Goal: Task Accomplishment & Management: Manage account settings

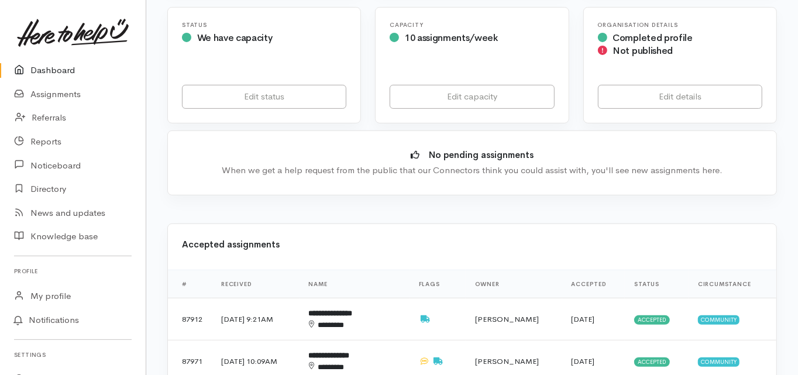
scroll to position [234, 0]
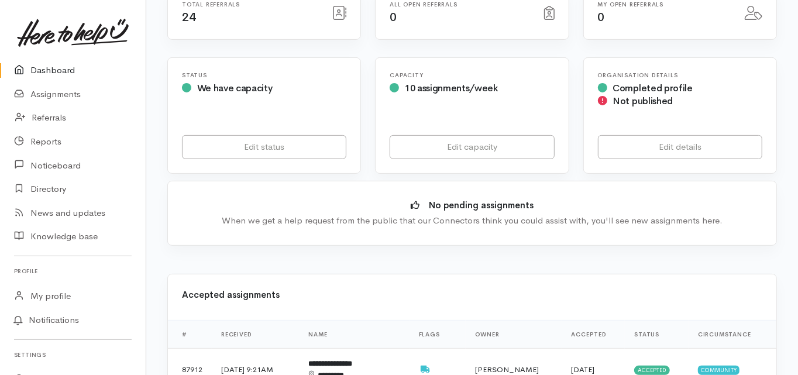
click at [51, 72] on link "Dashboard" at bounding box center [73, 71] width 146 height 24
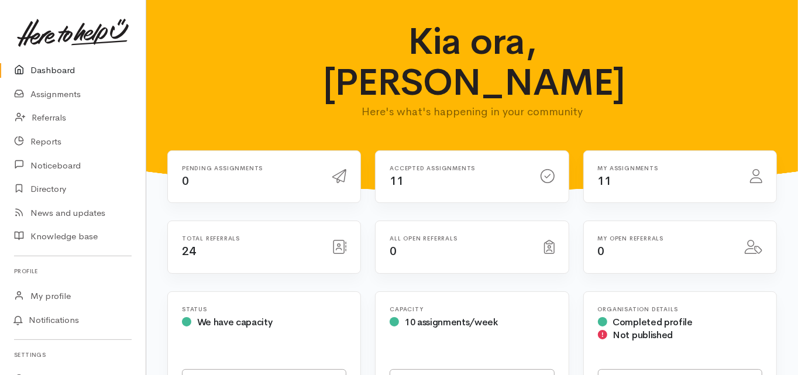
click at [54, 66] on link "Dashboard" at bounding box center [73, 71] width 146 height 24
click at [63, 71] on link "Dashboard" at bounding box center [73, 71] width 146 height 24
click at [53, 72] on link "Dashboard" at bounding box center [73, 71] width 146 height 24
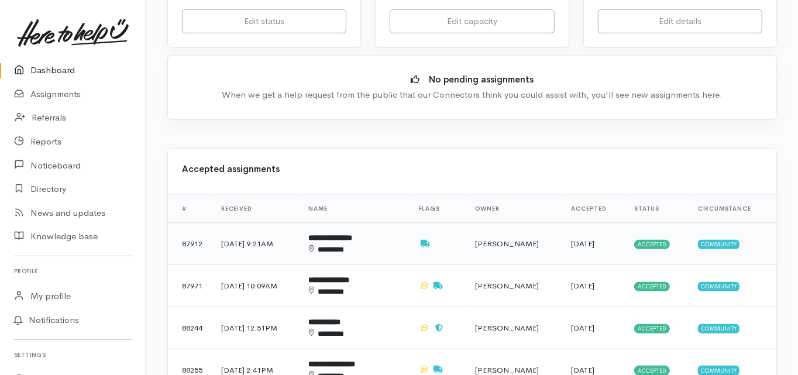
scroll to position [328, 0]
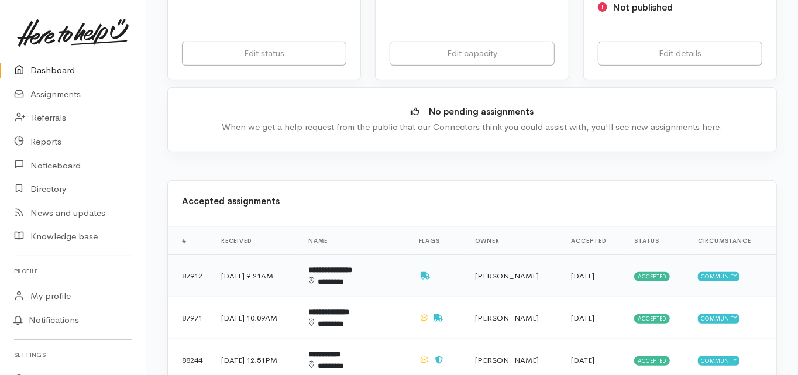
click at [341, 266] on b "**********" at bounding box center [331, 270] width 44 height 8
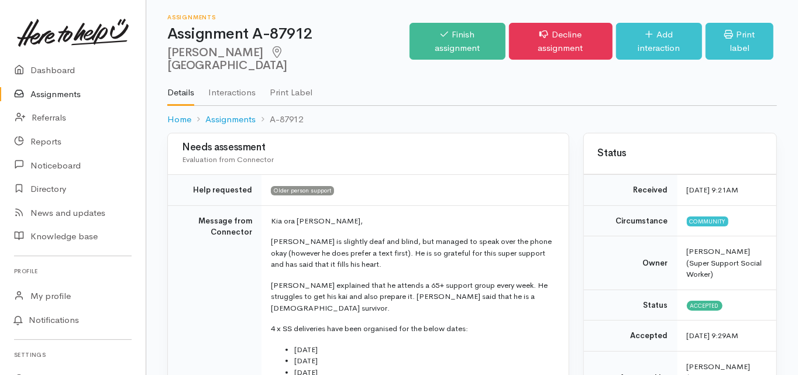
click at [193, 259] on td "Message from Connector" at bounding box center [215, 338] width 94 height 267
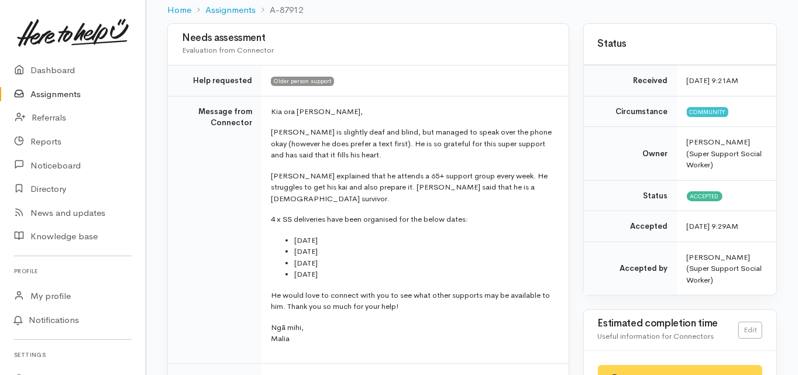
scroll to position [94, 0]
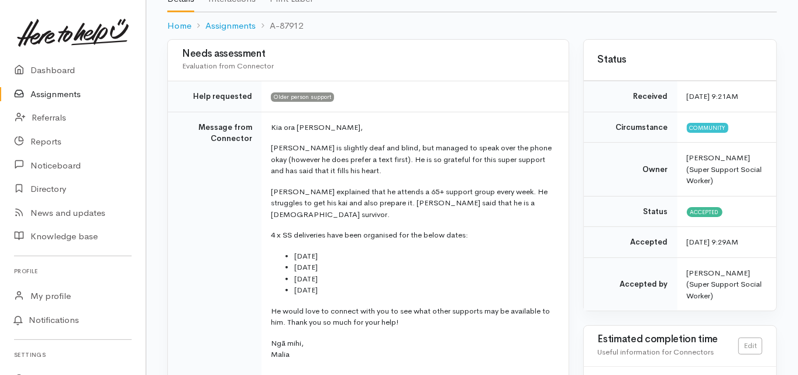
click at [54, 73] on link "Dashboard" at bounding box center [73, 71] width 146 height 24
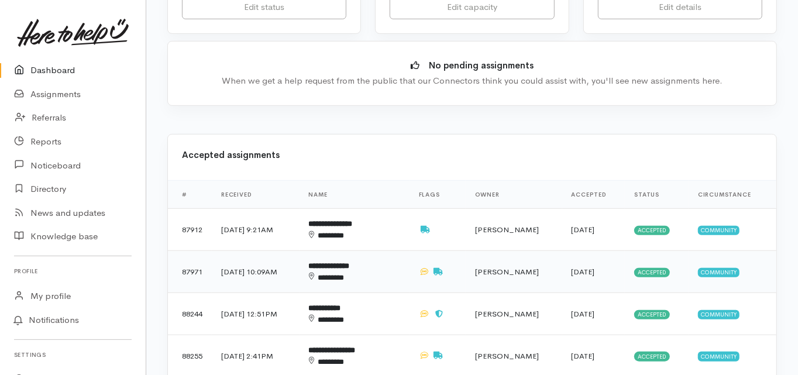
scroll to position [374, 0]
click at [342, 262] on b "**********" at bounding box center [329, 266] width 41 height 8
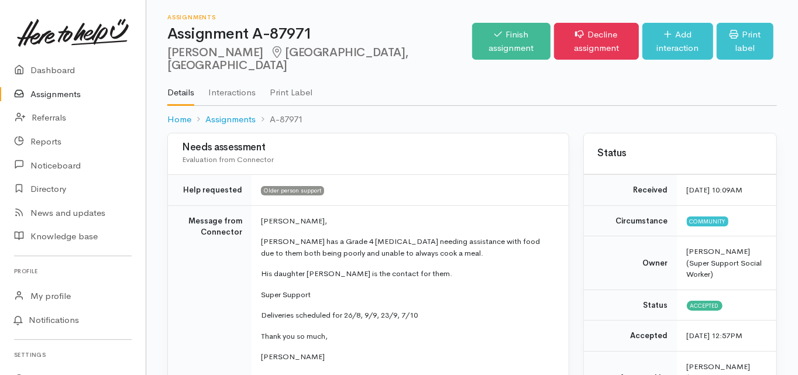
drag, startPoint x: 257, startPoint y: 50, endPoint x: 183, endPoint y: 54, distance: 75.0
click at [164, 57] on div "Assignments Assignment A-87971 [PERSON_NAME] [GEOGRAPHIC_DATA], [GEOGRAPHIC_DAT…" at bounding box center [472, 66] width 652 height 133
click at [211, 288] on td "Message from Connector" at bounding box center [210, 293] width 84 height 176
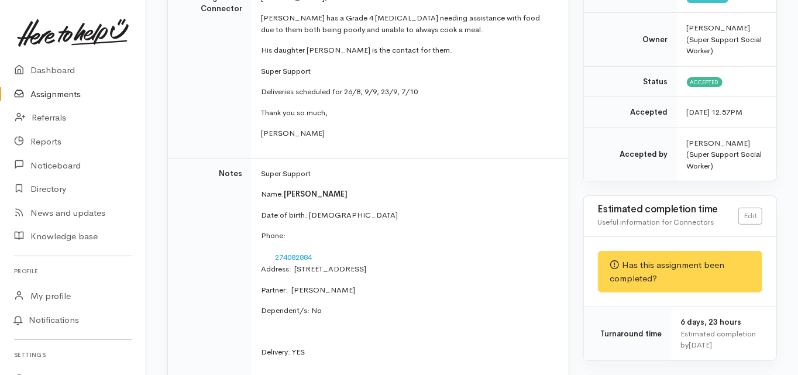
scroll to position [234, 0]
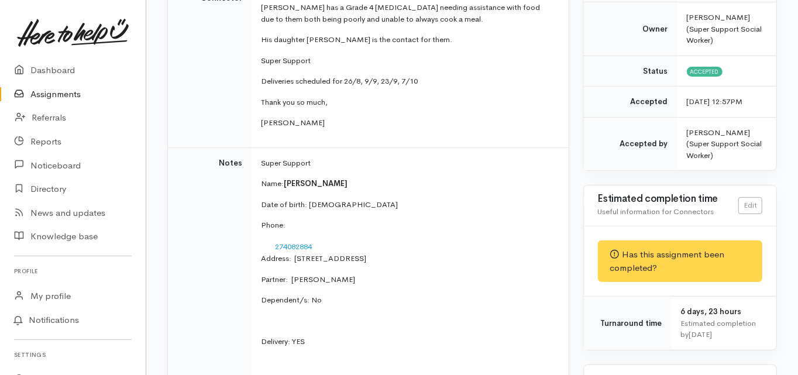
drag, startPoint x: 344, startPoint y: 230, endPoint x: 342, endPoint y: 218, distance: 12.4
click at [332, 225] on p "Phone:" at bounding box center [407, 225] width 293 height 12
drag, startPoint x: 351, startPoint y: 202, endPoint x: 310, endPoint y: 207, distance: 40.6
click at [310, 207] on p "Date of birth: [DEMOGRAPHIC_DATA]" at bounding box center [407, 205] width 293 height 12
copy p "[DATE]"
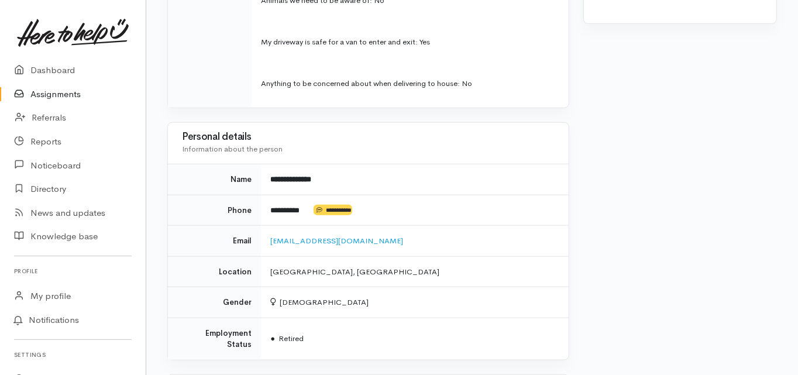
scroll to position [796, 0]
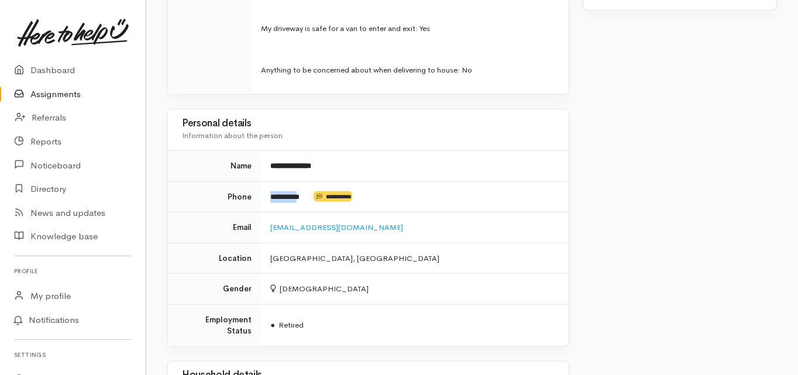
drag, startPoint x: 310, startPoint y: 195, endPoint x: 261, endPoint y: 200, distance: 49.4
click at [261, 200] on td "**********" at bounding box center [414, 196] width 307 height 31
drag, startPoint x: 356, startPoint y: 224, endPoint x: 266, endPoint y: 235, distance: 90.7
click at [266, 235] on td "[EMAIL_ADDRESS][DOMAIN_NAME]" at bounding box center [414, 227] width 307 height 31
copy link "[EMAIL_ADDRESS][DOMAIN_NAME]"
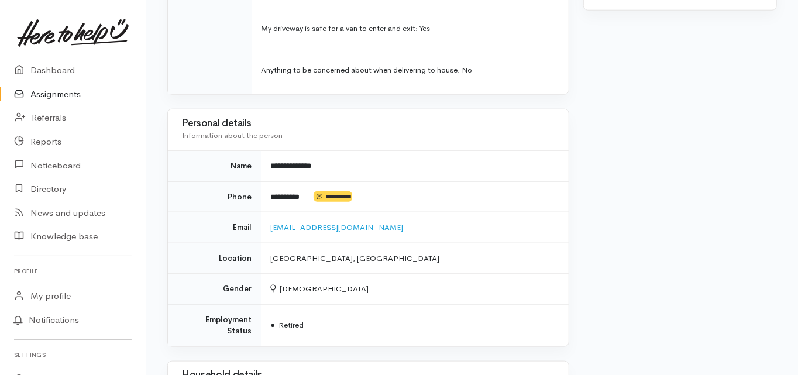
click at [169, 243] on td "Location" at bounding box center [214, 258] width 93 height 31
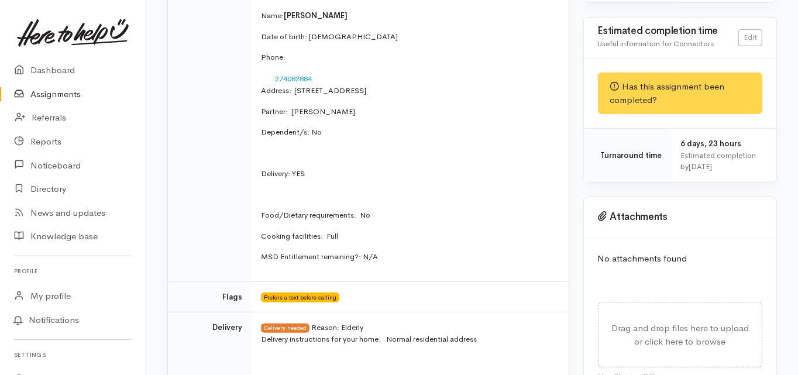
scroll to position [281, 0]
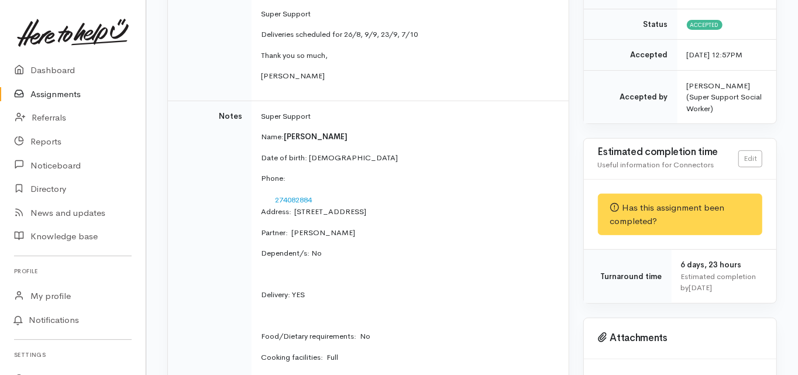
drag, startPoint x: 294, startPoint y: 210, endPoint x: 377, endPoint y: 213, distance: 83.7
click at [377, 213] on p "Address:  [STREET_ADDRESS]" at bounding box center [407, 212] width 293 height 12
copy p "[STREET_ADDRESS],"
drag, startPoint x: 346, startPoint y: 231, endPoint x: 291, endPoint y: 234, distance: 55.7
click at [291, 234] on p "Partner: [PERSON_NAME]" at bounding box center [407, 233] width 293 height 12
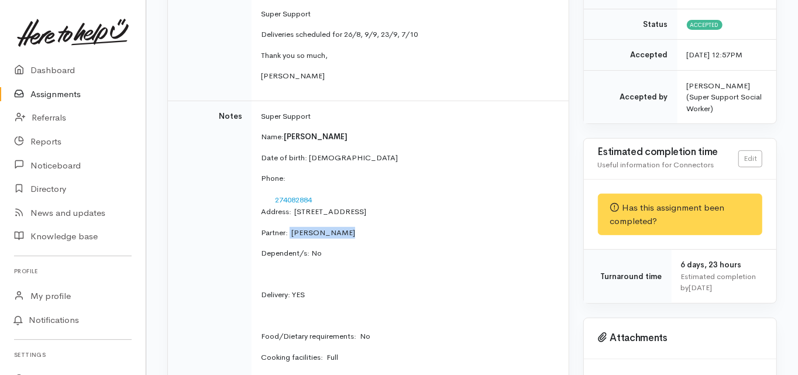
copy p "[PERSON_NAME]"
click at [191, 298] on td "Notes" at bounding box center [210, 252] width 84 height 302
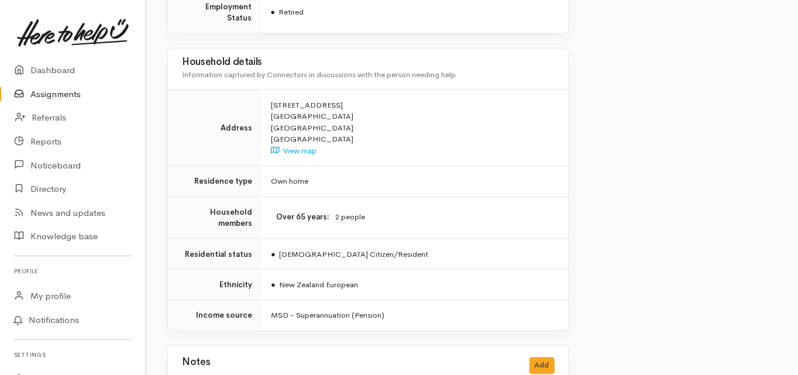
scroll to position [1123, 0]
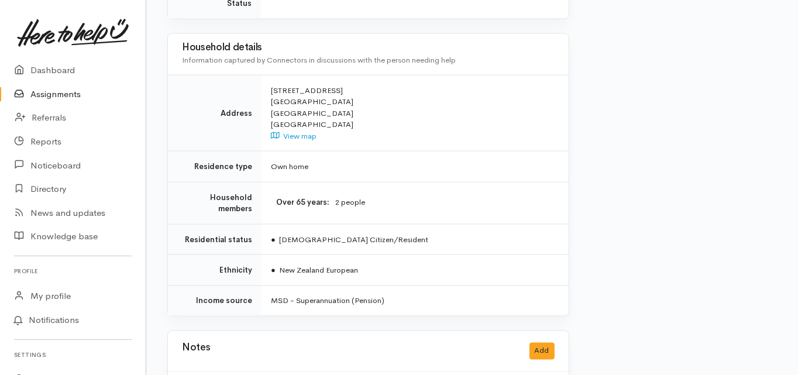
click at [568, 183] on td "Over 65 years 2 people" at bounding box center [415, 203] width 307 height 42
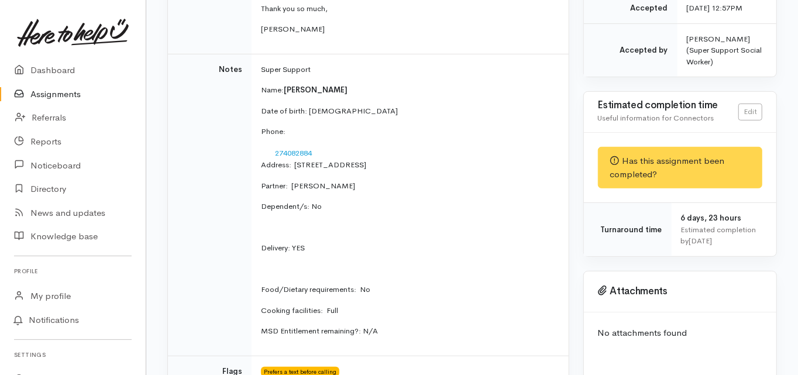
scroll to position [94, 0]
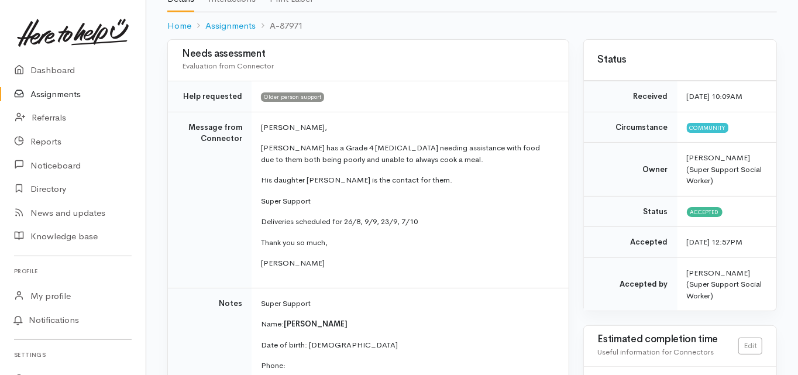
click at [170, 215] on td "Message from Connector" at bounding box center [210, 200] width 84 height 176
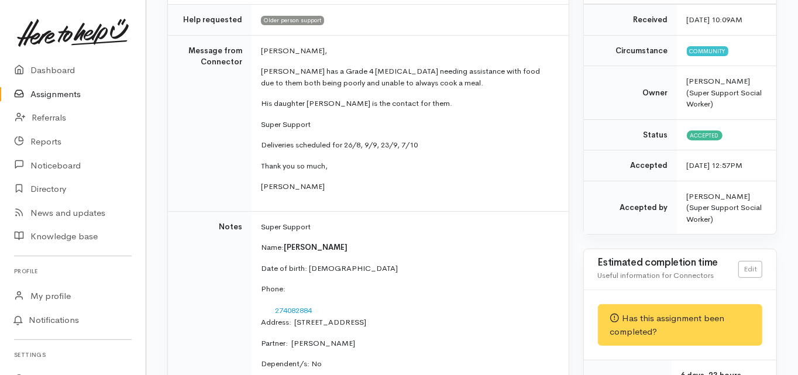
scroll to position [47, 0]
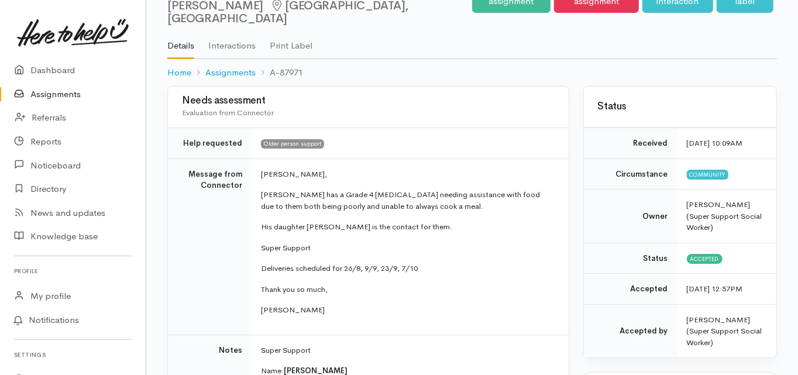
click at [172, 223] on td "Message from Connector" at bounding box center [210, 247] width 84 height 176
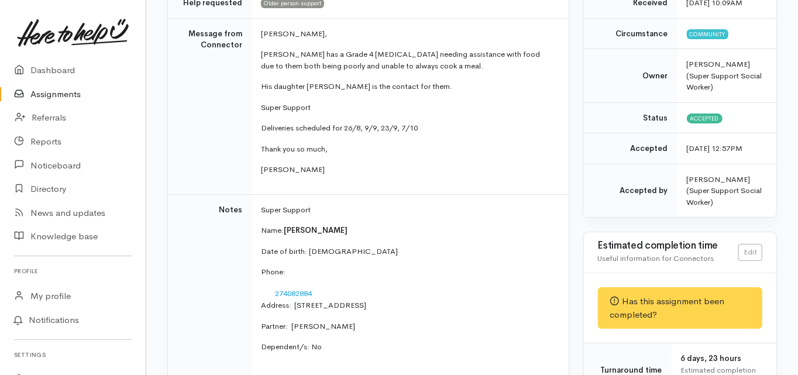
scroll to position [281, 0]
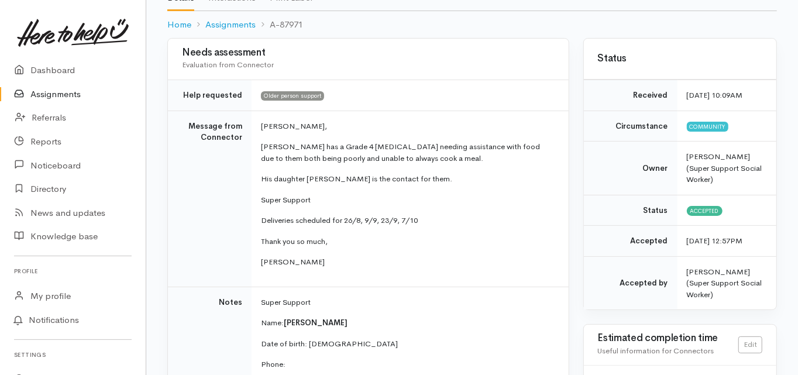
scroll to position [94, 0]
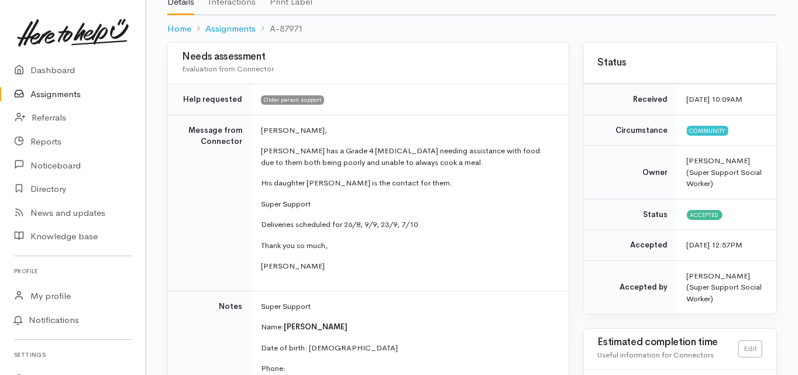
scroll to position [0, 0]
